Goal: Task Accomplishment & Management: Manage account settings

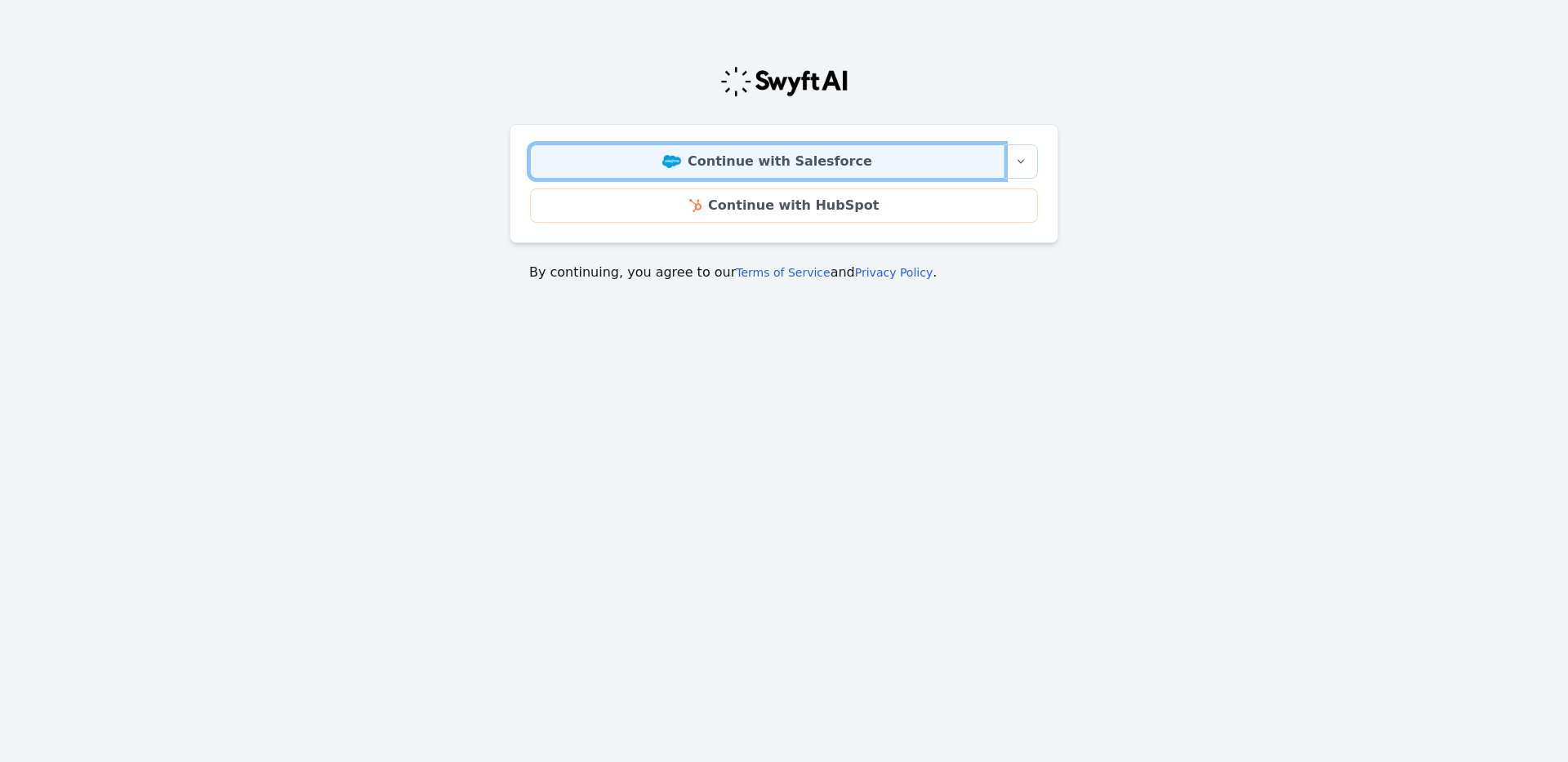
click at [657, 168] on link "Continue with Salesforce" at bounding box center [767, 162] width 475 height 34
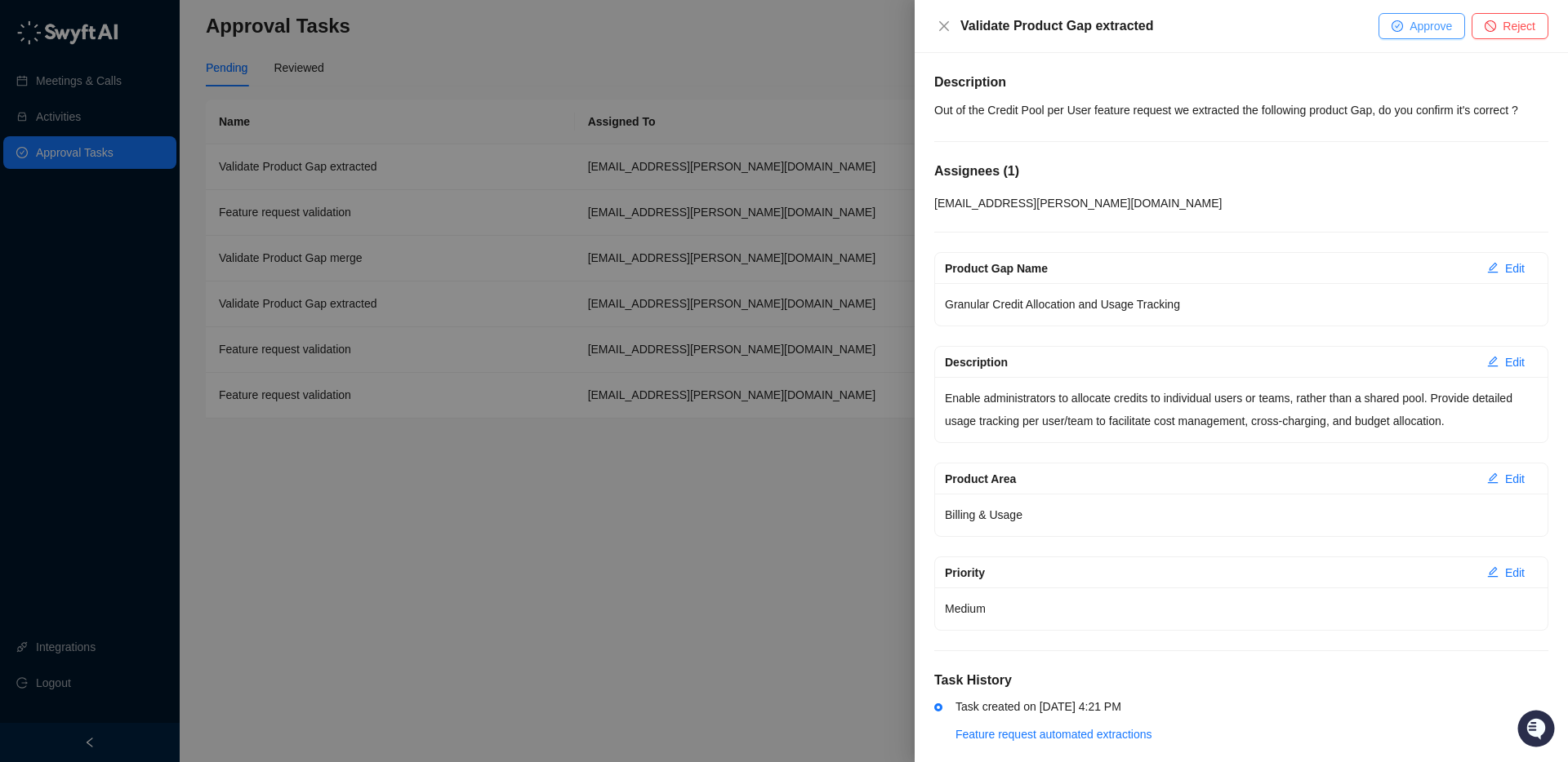
click at [1402, 32] on button "Approve" at bounding box center [1421, 26] width 87 height 26
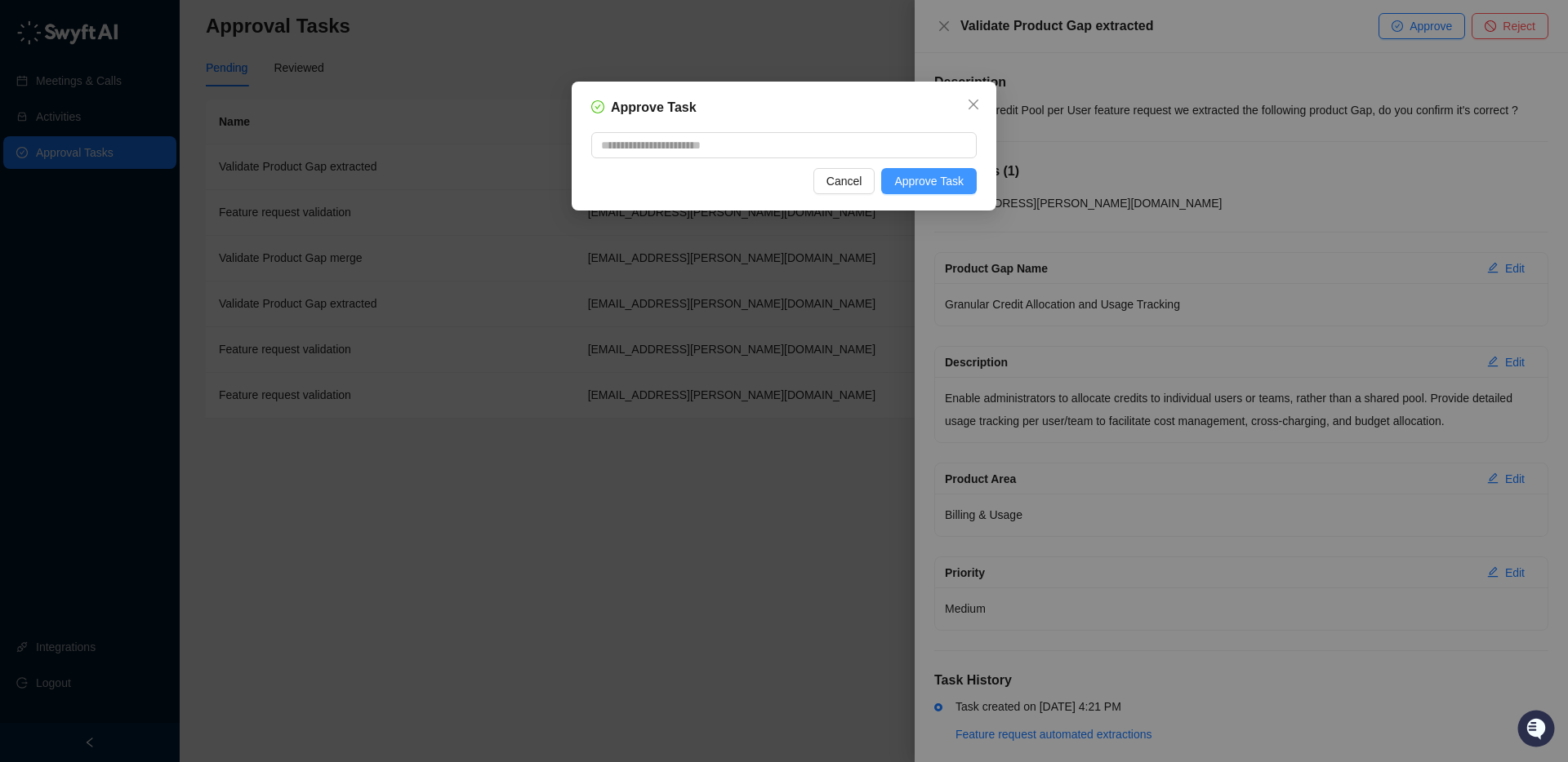
click at [908, 185] on span "Approve Task" at bounding box center [929, 181] width 70 height 18
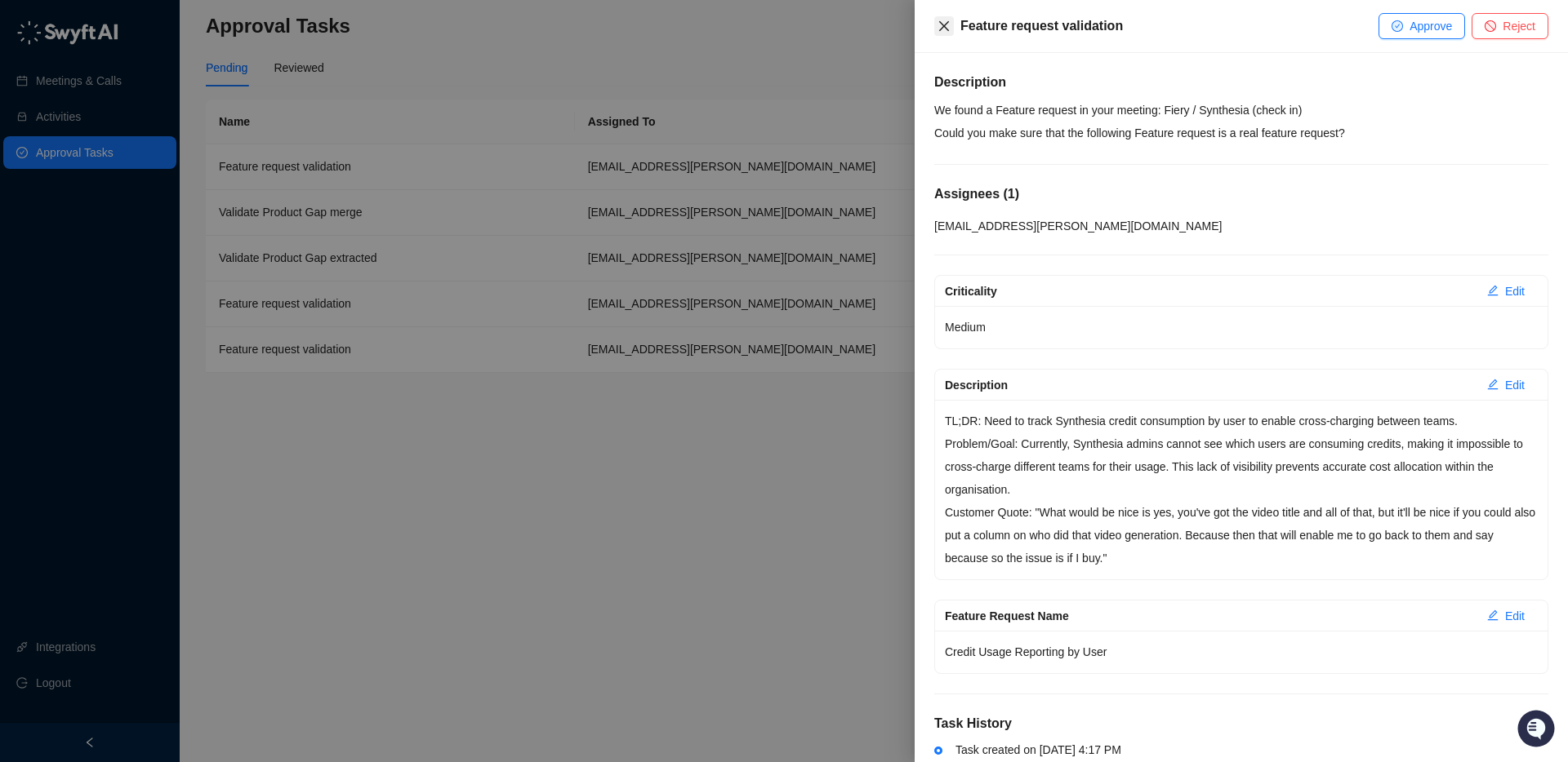
click at [937, 25] on icon "close" at bounding box center [943, 26] width 13 height 13
